Goal: Navigation & Orientation: Find specific page/section

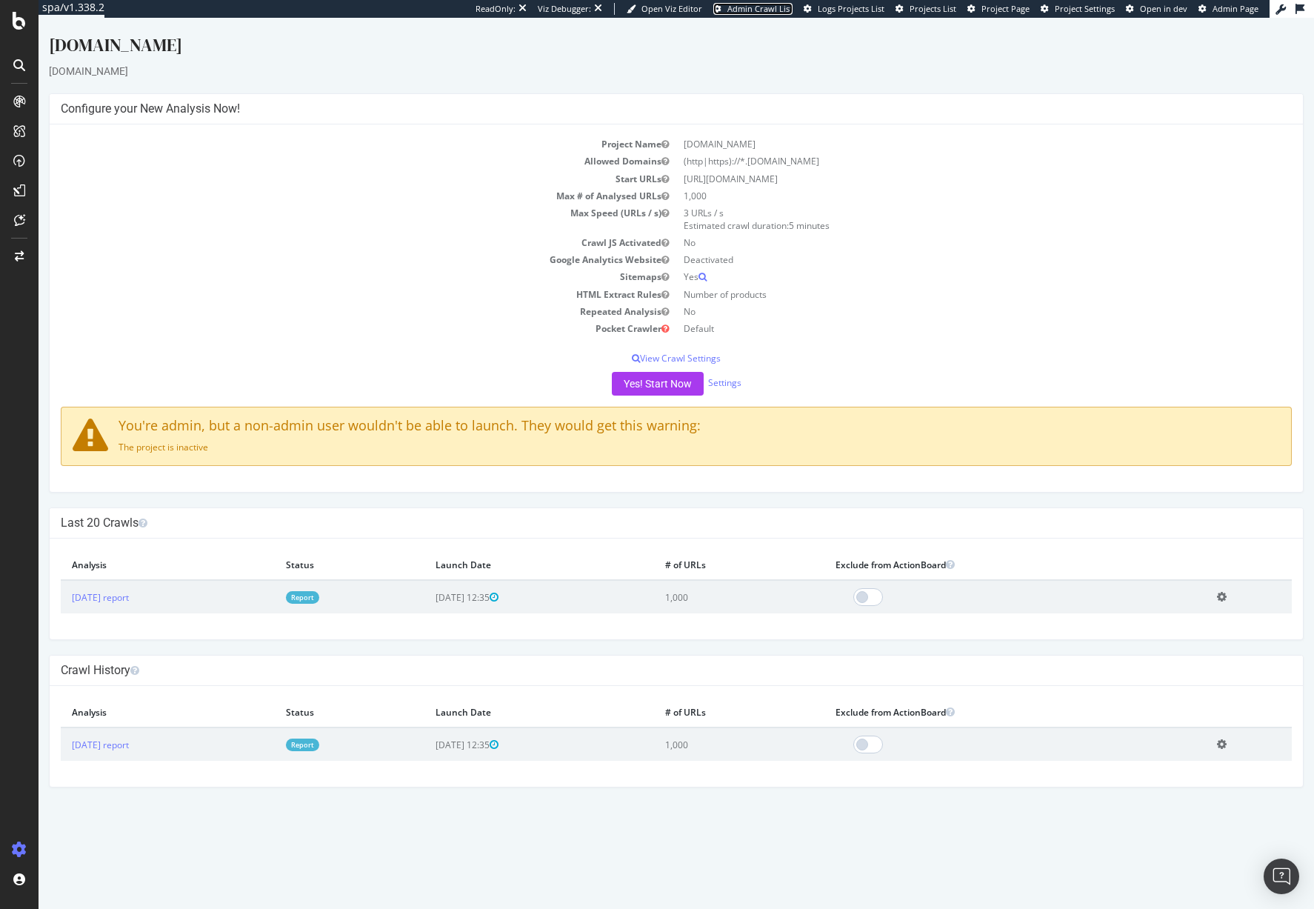
click at [765, 7] on span "Admin Crawl List" at bounding box center [759, 8] width 65 height 11
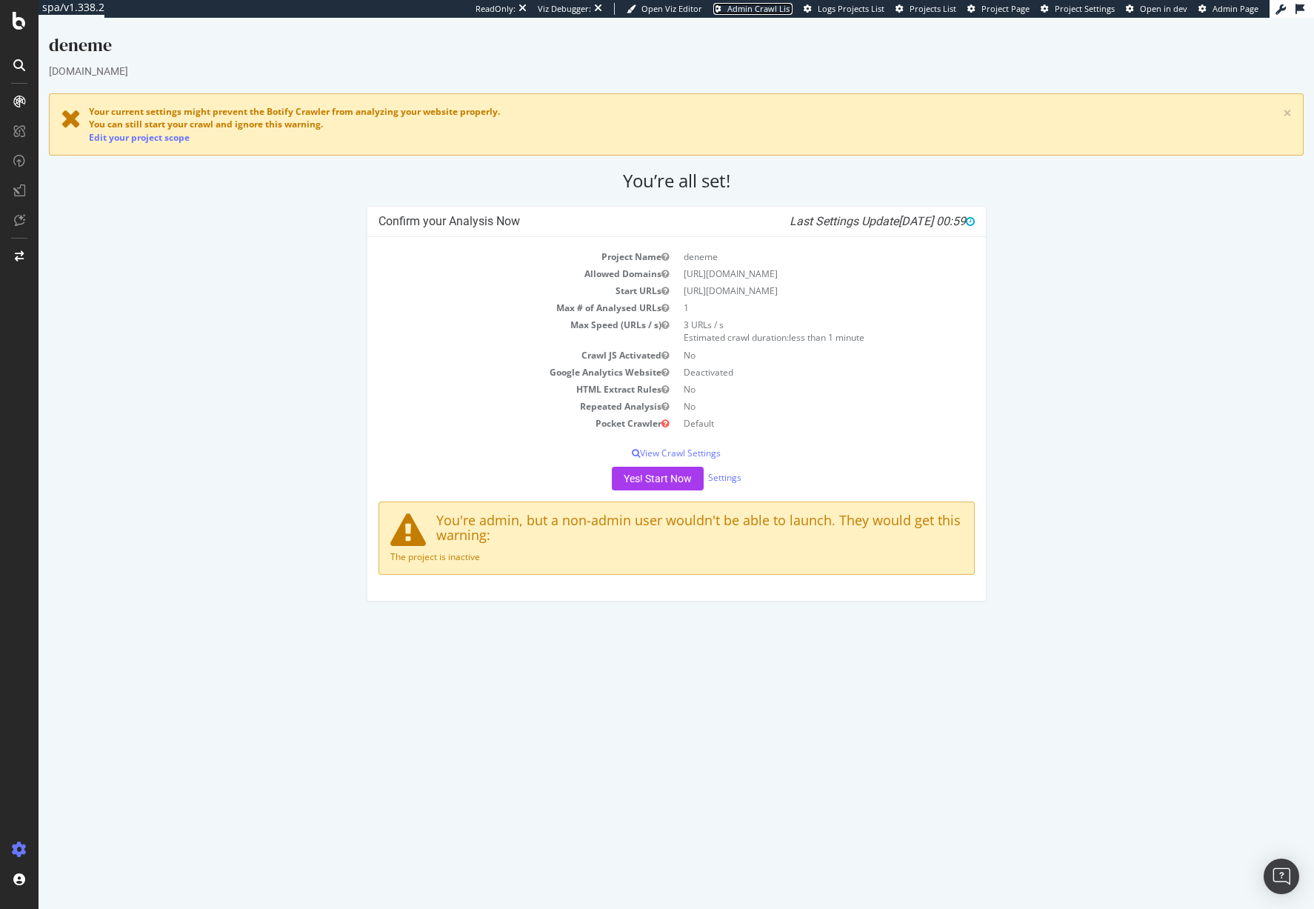
click at [758, 12] on span "Admin Crawl List" at bounding box center [759, 8] width 65 height 11
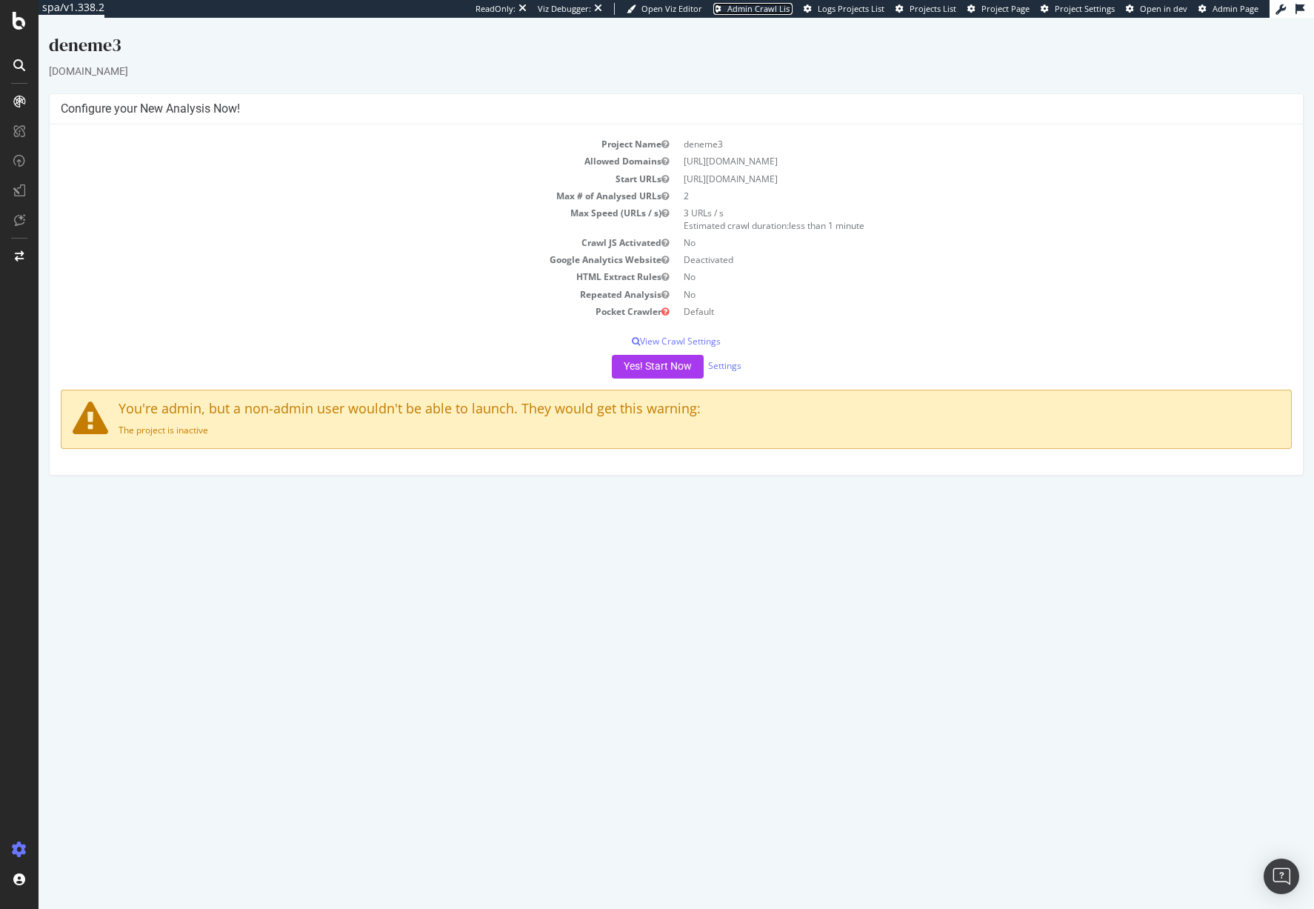
click at [766, 10] on span "Admin Crawl List" at bounding box center [759, 8] width 65 height 11
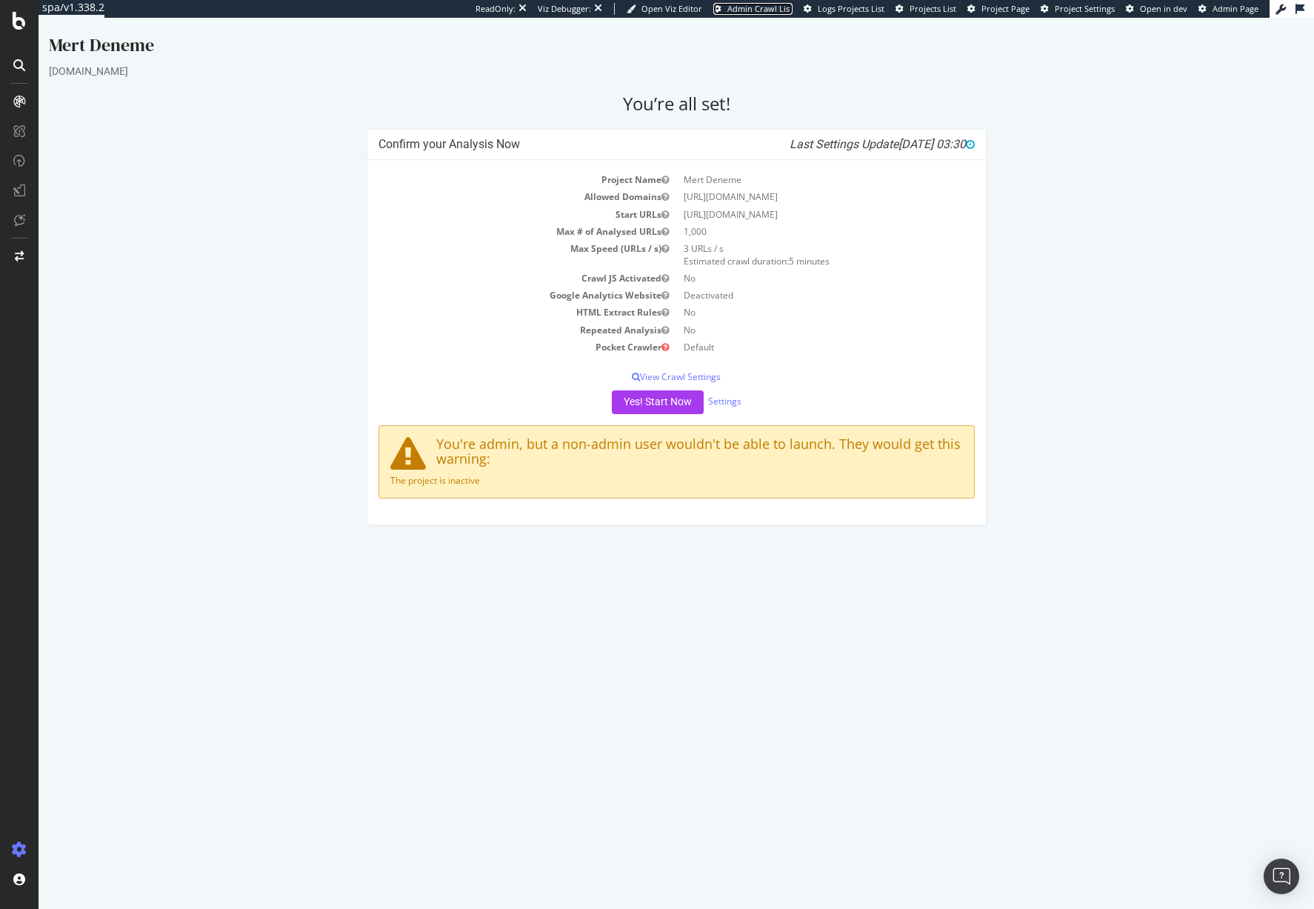
click at [763, 7] on span "Admin Crawl List" at bounding box center [759, 8] width 65 height 11
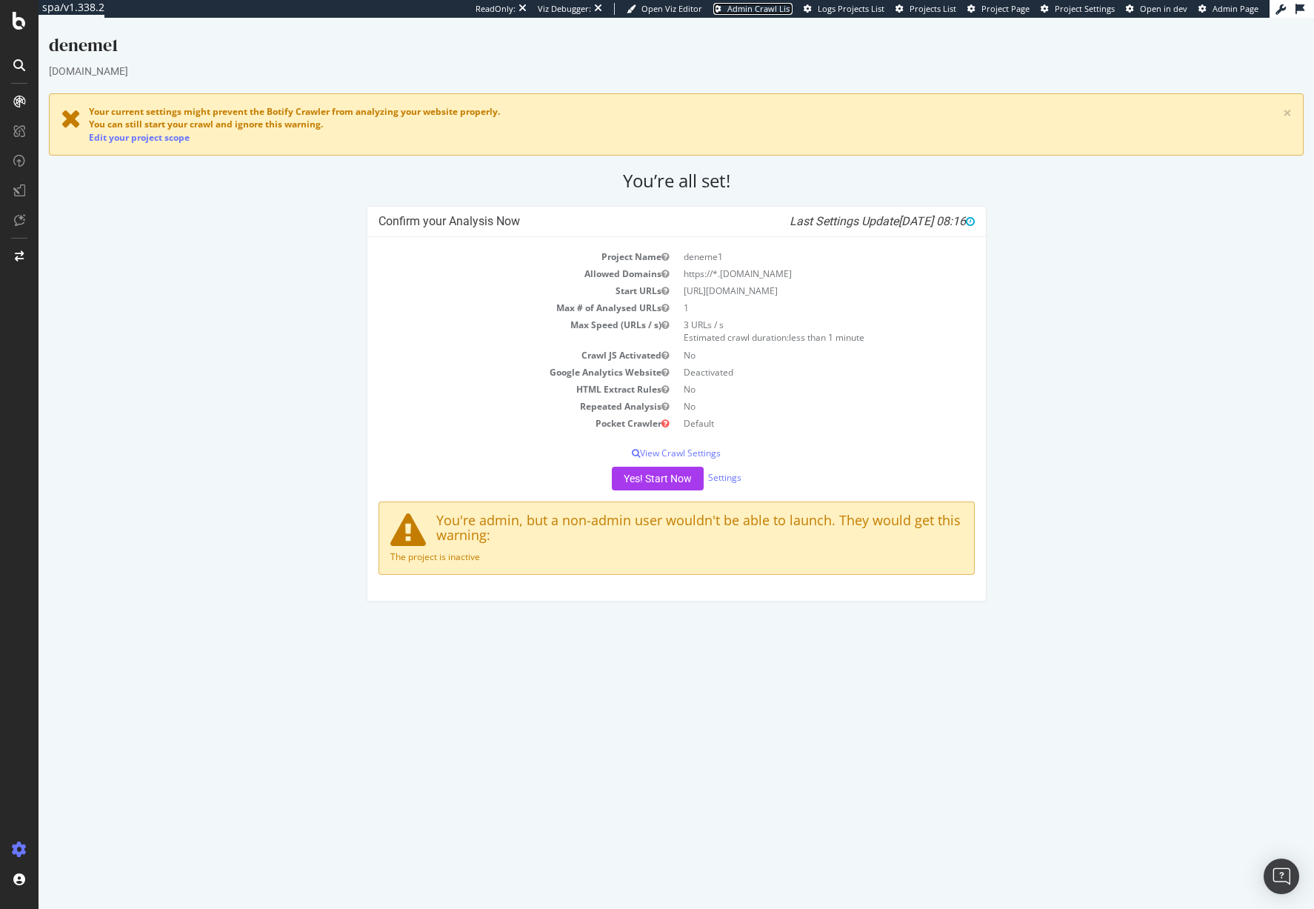
click at [780, 12] on span "Admin Crawl List" at bounding box center [759, 8] width 65 height 11
